Goal: Transaction & Acquisition: Purchase product/service

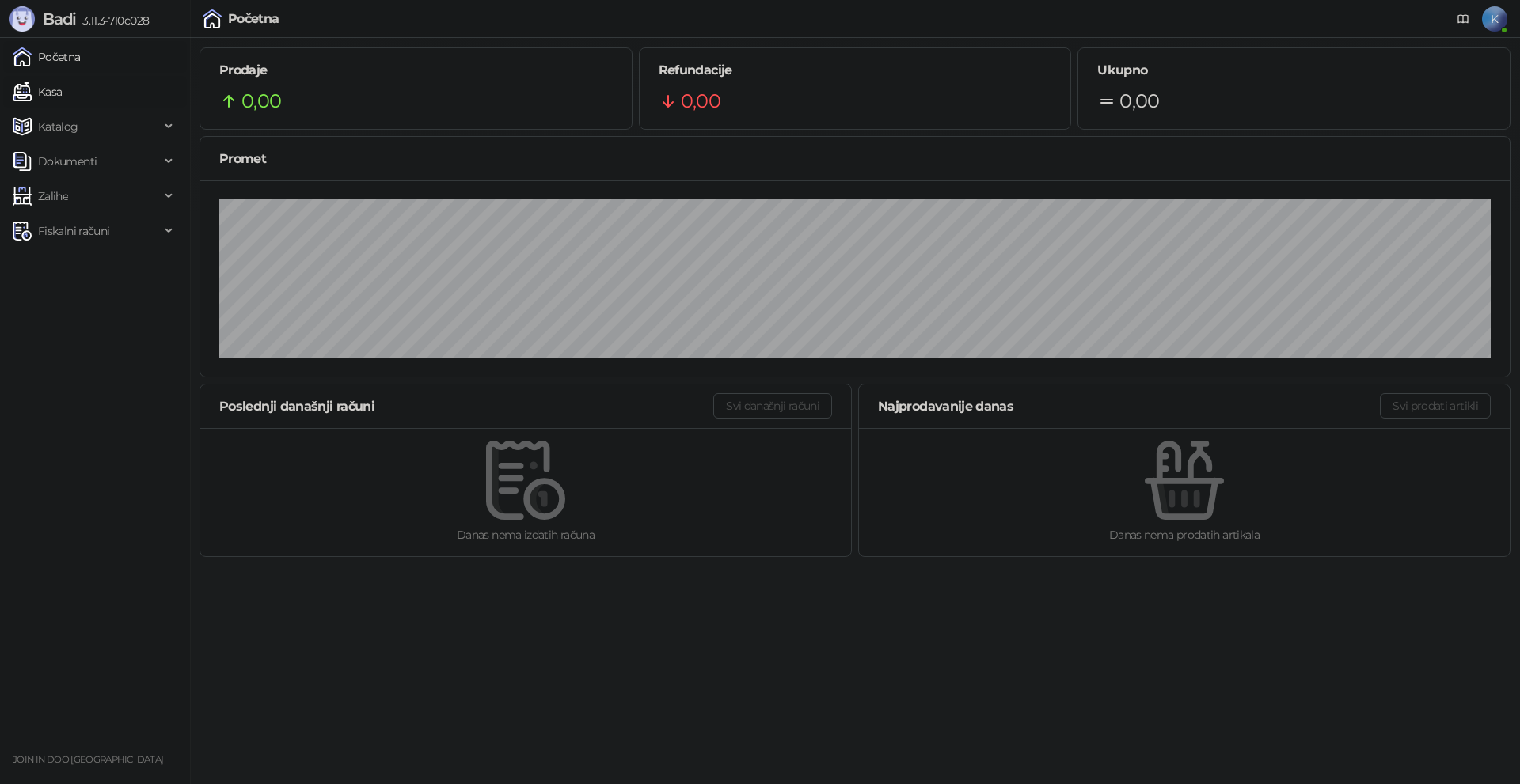
click at [62, 96] on link "Kasa" at bounding box center [37, 91] width 49 height 32
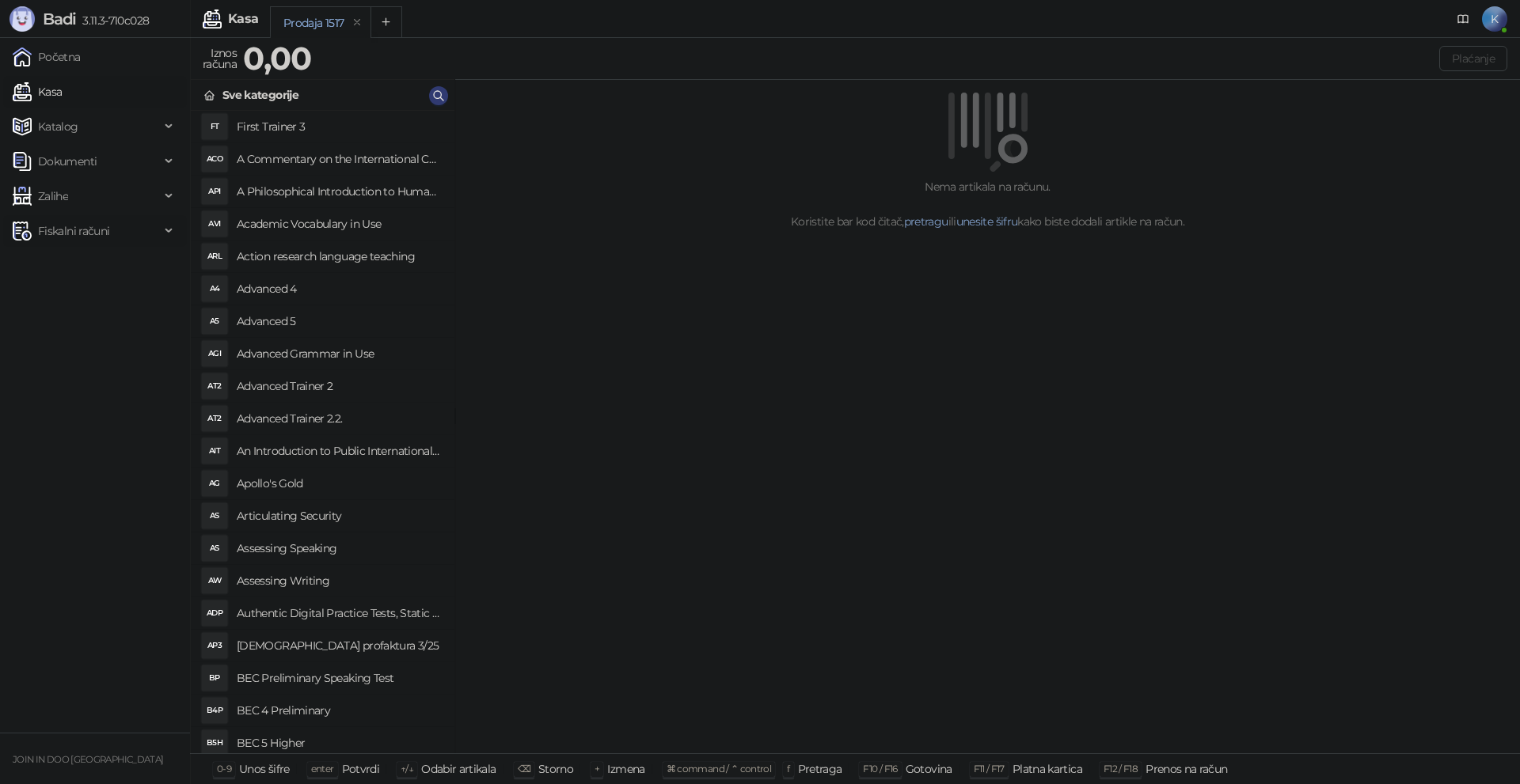
click at [131, 236] on span "Fiskalni računi" at bounding box center [86, 231] width 147 height 32
click at [96, 302] on link "Po danima" at bounding box center [59, 301] width 81 height 32
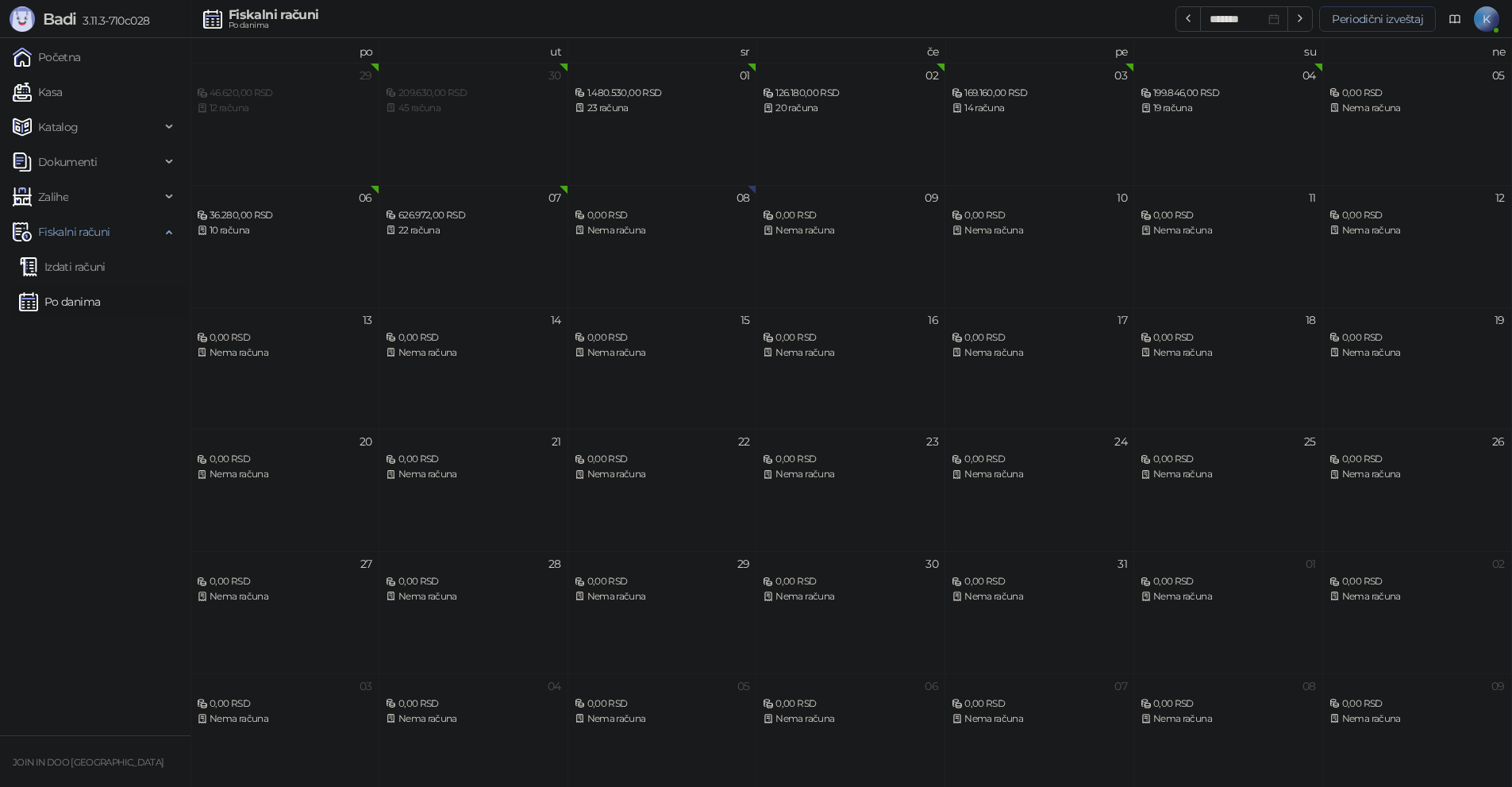
click at [1340, 18] on button "Periodični izveštaj" at bounding box center [1377, 18] width 116 height 25
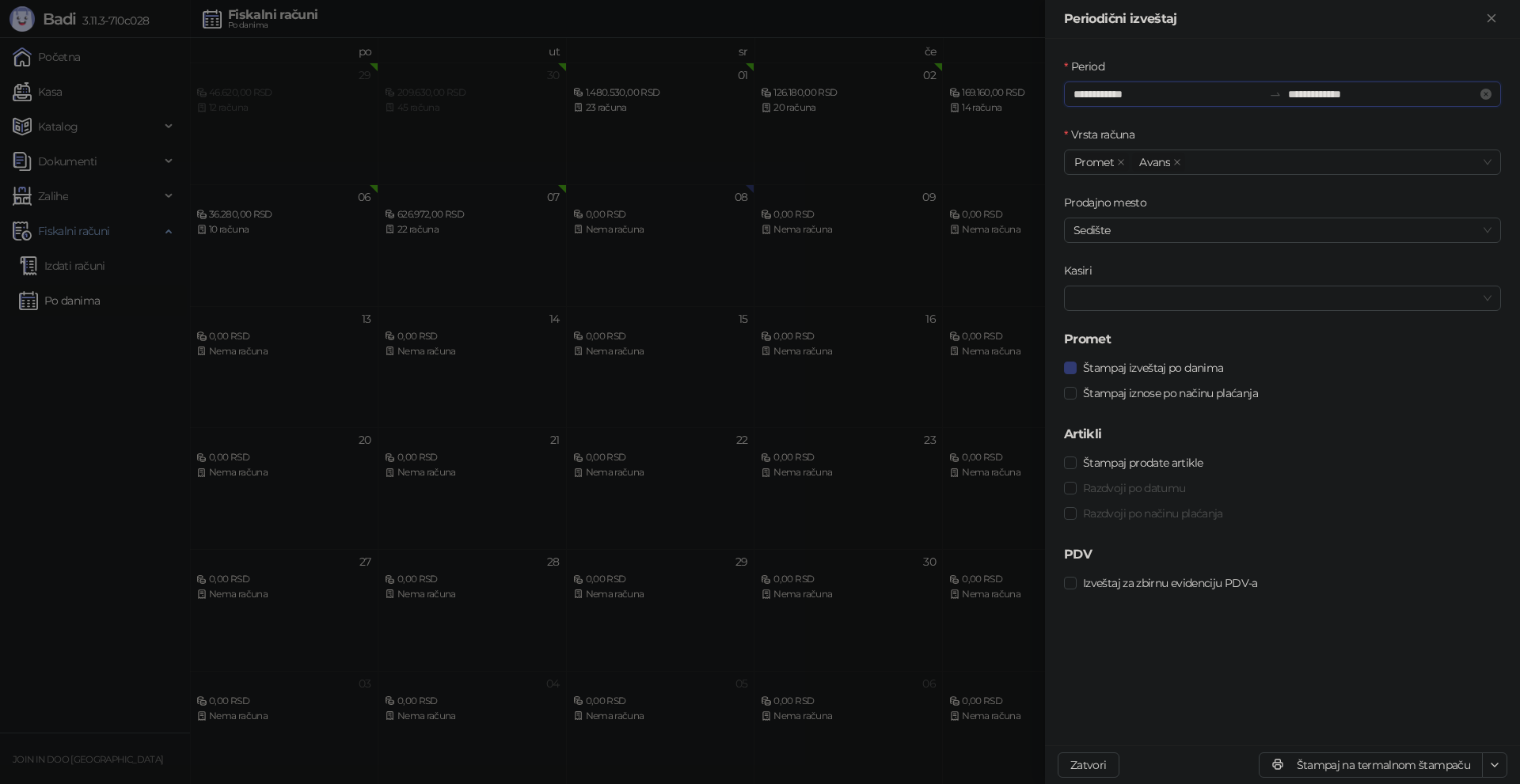
click at [1147, 92] on input "**********" at bounding box center [1168, 94] width 189 height 17
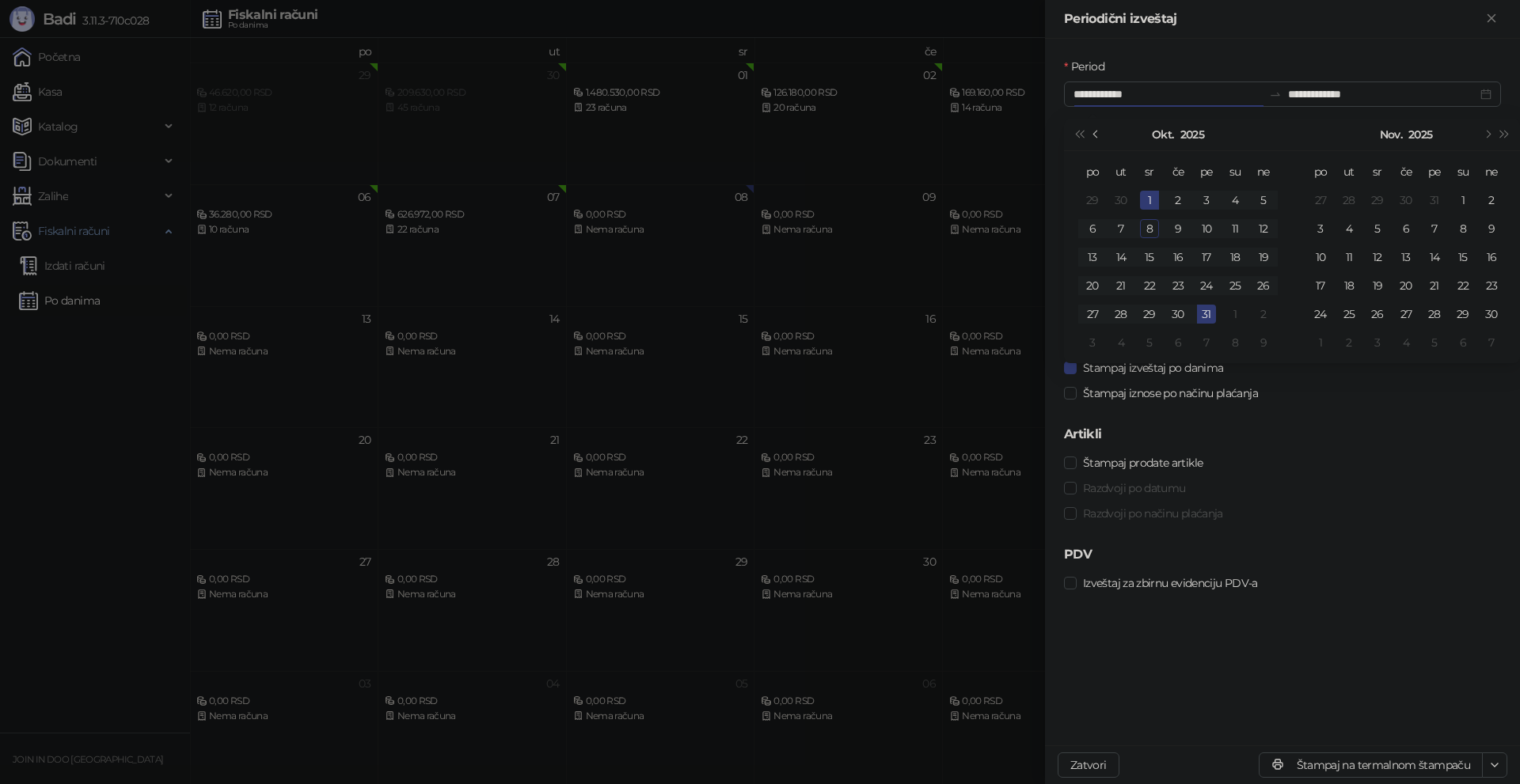
click at [1102, 138] on button "Prethodni mesec (PageUp)" at bounding box center [1096, 134] width 17 height 32
type input "**********"
click at [1094, 200] on div "1" at bounding box center [1092, 200] width 19 height 19
type input "**********"
click at [1125, 320] on div "30" at bounding box center [1120, 314] width 19 height 19
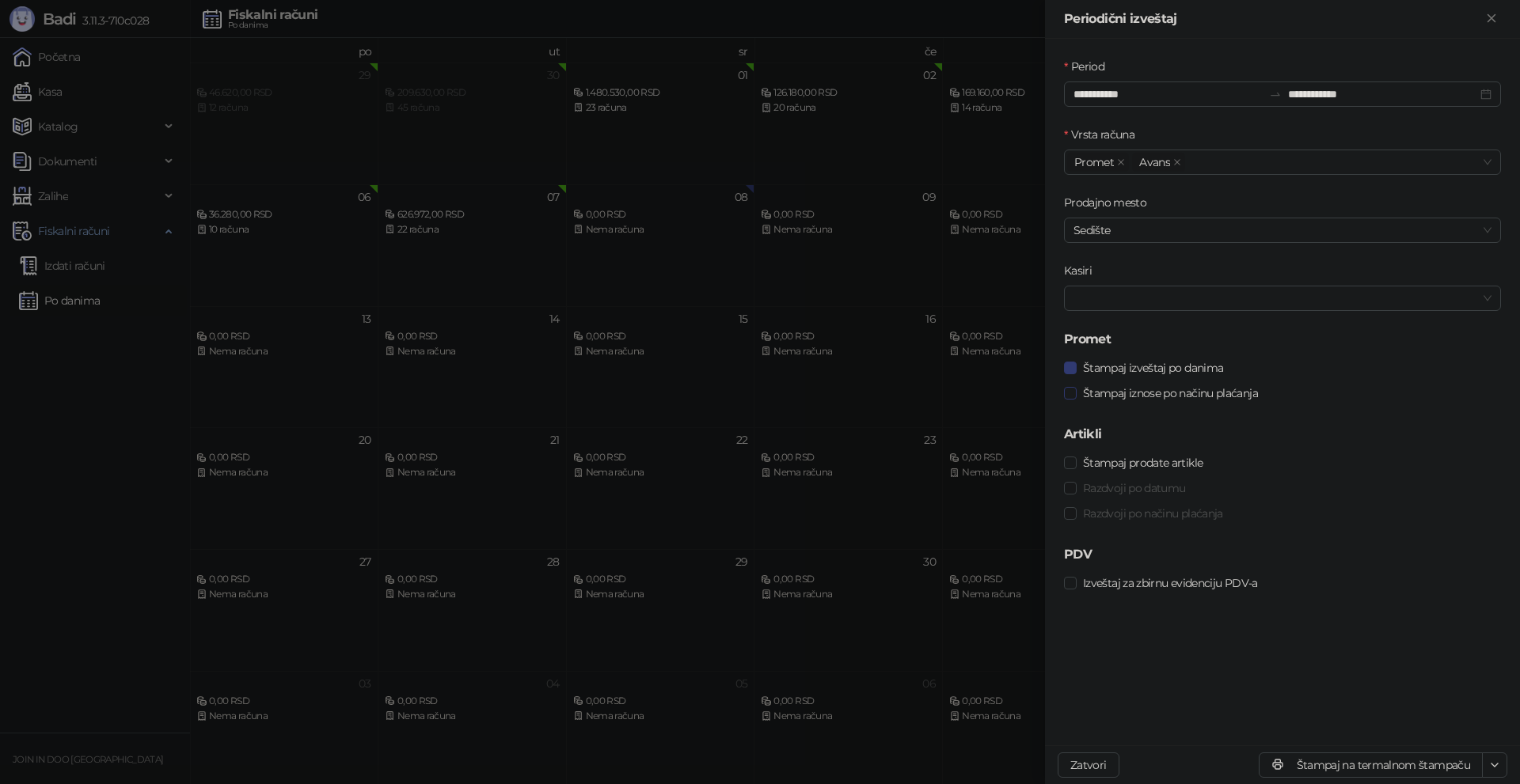
click at [1126, 392] on span "Štampaj iznose po načinu plaćanja" at bounding box center [1170, 393] width 187 height 17
click at [1131, 367] on span "Štampaj izveštaj po danima" at bounding box center [1153, 368] width 153 height 17
click at [1328, 754] on button "Štampaj na termalnom štampaču" at bounding box center [1370, 764] width 224 height 25
click at [136, 586] on div at bounding box center [760, 392] width 1520 height 784
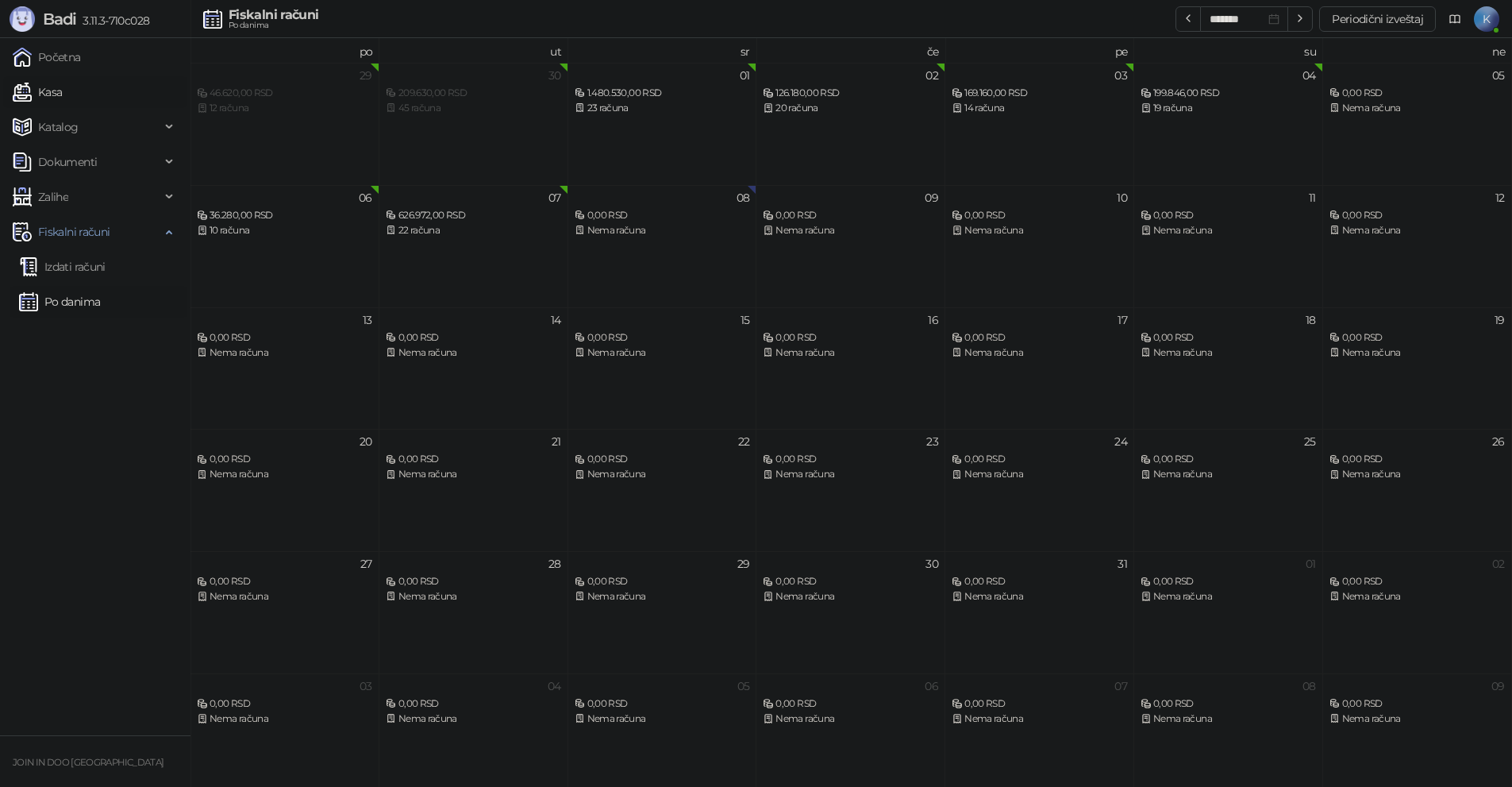
click at [54, 93] on link "Kasa" at bounding box center [37, 91] width 49 height 32
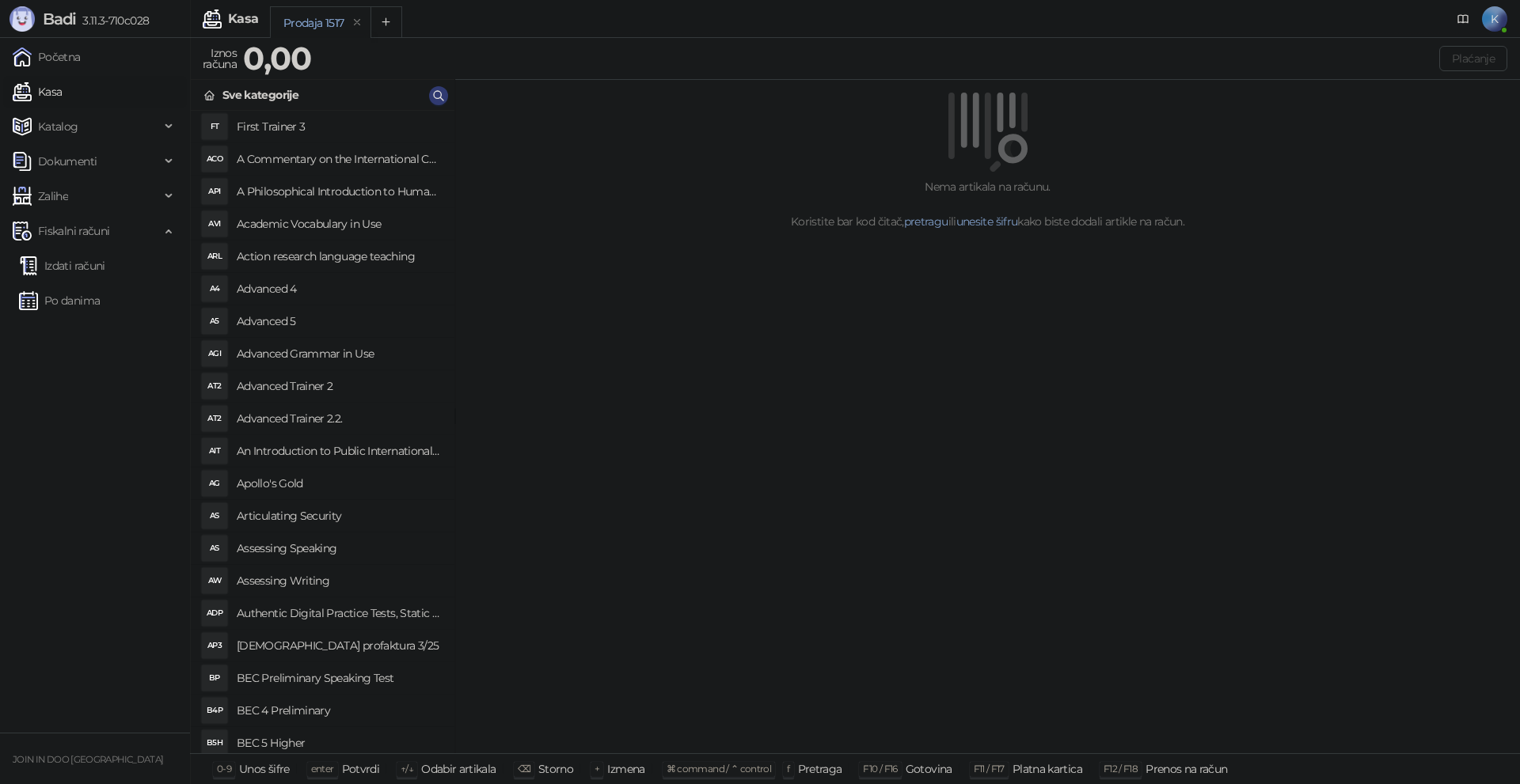
click at [13, 76] on link "Kasa" at bounding box center [37, 91] width 49 height 32
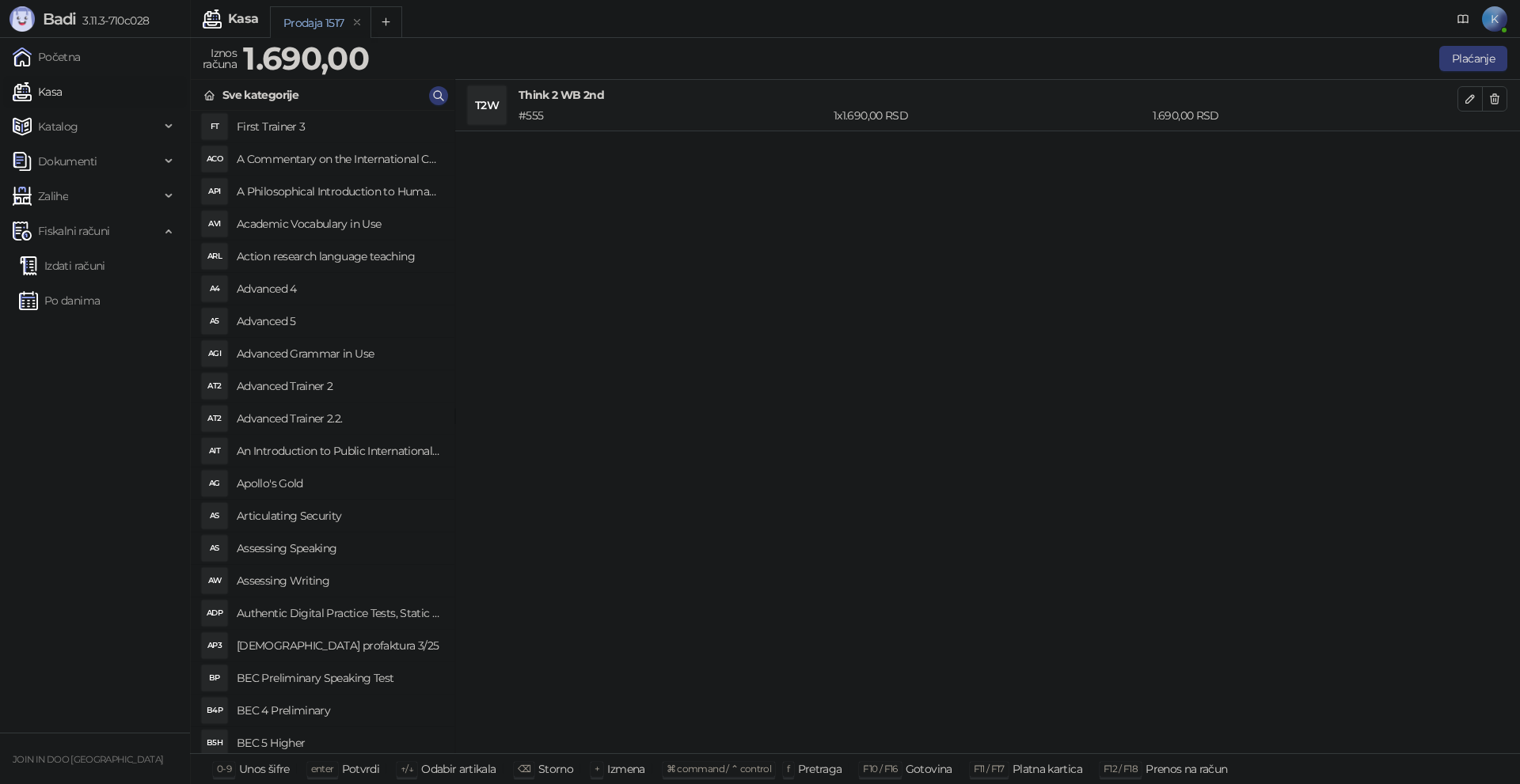
click at [13, 76] on link "Kasa" at bounding box center [37, 91] width 49 height 32
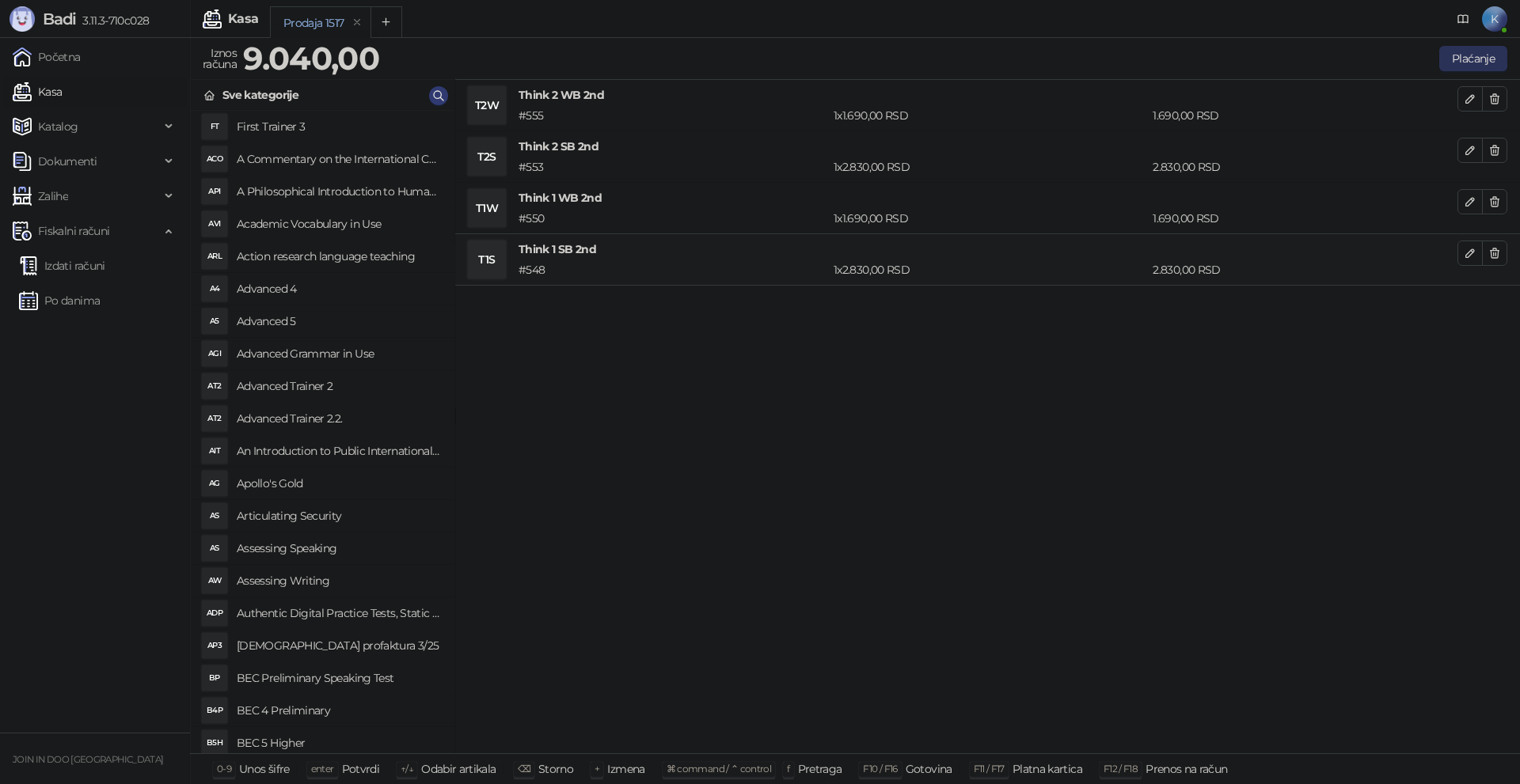
click at [1465, 55] on button "Plaćanje" at bounding box center [1473, 58] width 68 height 25
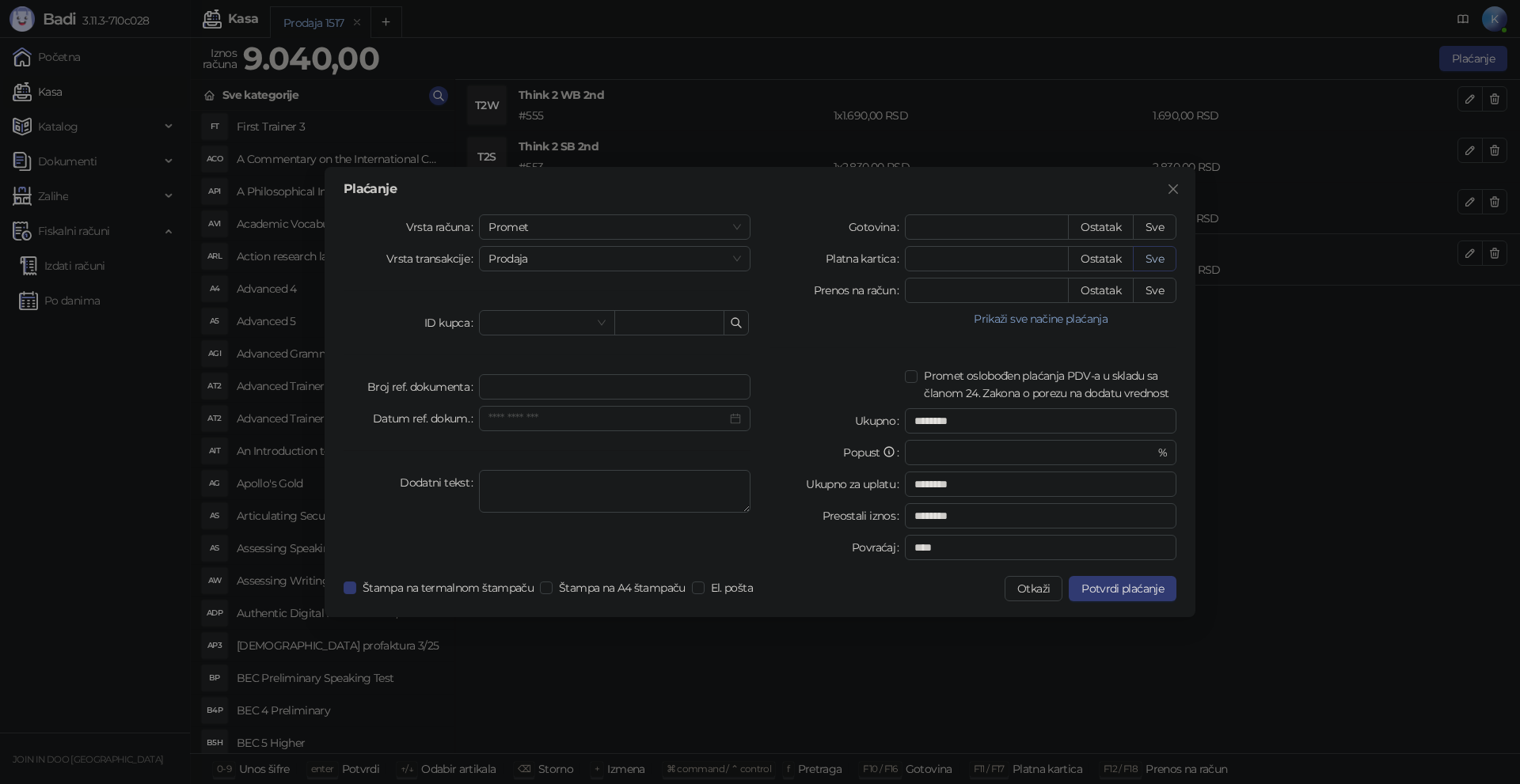
click at [1153, 260] on button "Sve" at bounding box center [1154, 258] width 44 height 25
type input "****"
click at [1114, 580] on button "Potvrdi plaćanje" at bounding box center [1122, 588] width 107 height 25
